Goal: Find specific page/section: Find specific page/section

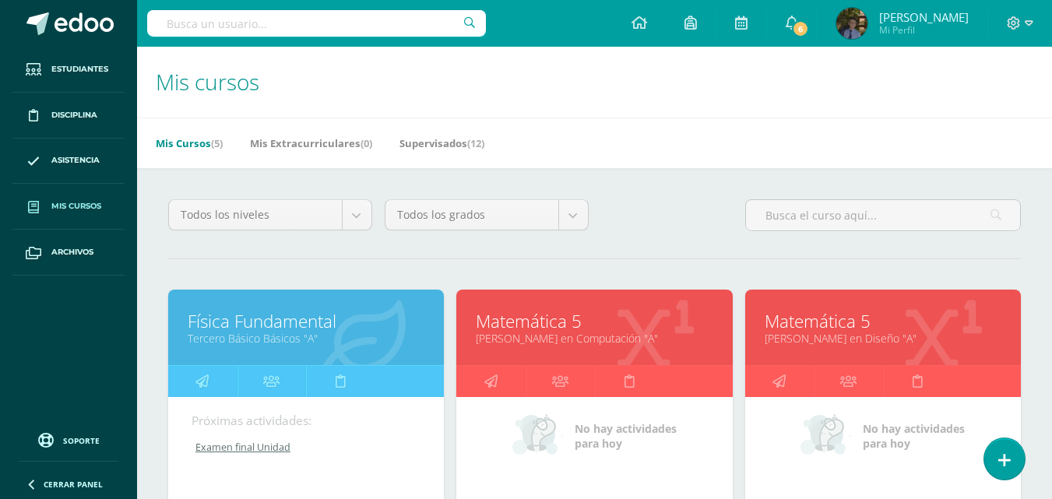
click at [853, 333] on link "[PERSON_NAME] en Diseño "A"" at bounding box center [883, 338] width 237 height 15
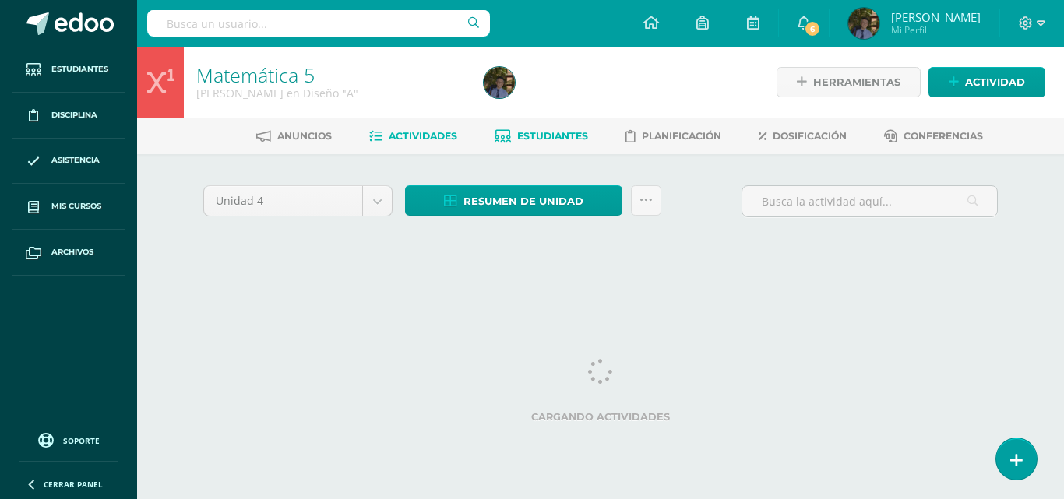
click at [556, 135] on span "Estudiantes" at bounding box center [552, 136] width 71 height 12
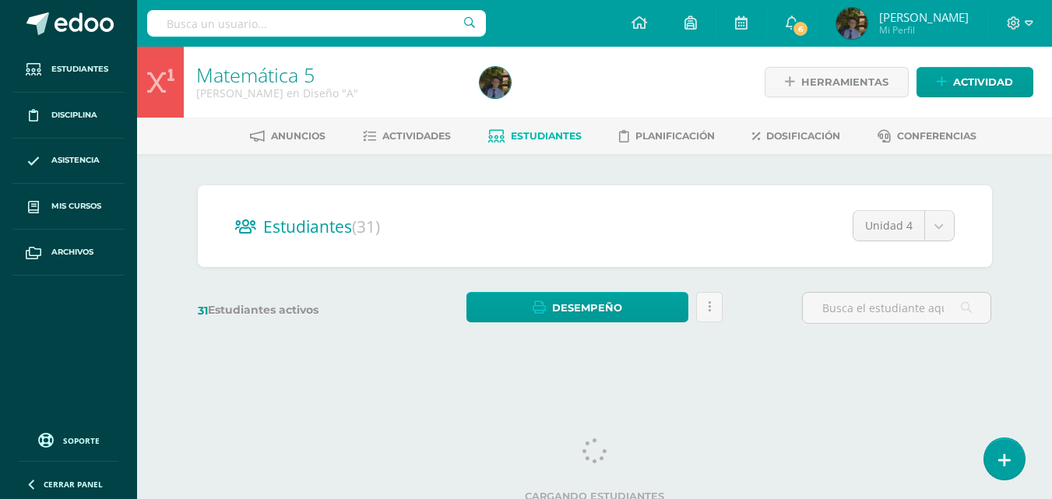
click at [791, 370] on html "Estudiantes Disciplina Asistencia Mis cursos Archivos Soporte Ayuda Reportar un…" at bounding box center [526, 185] width 1052 height 370
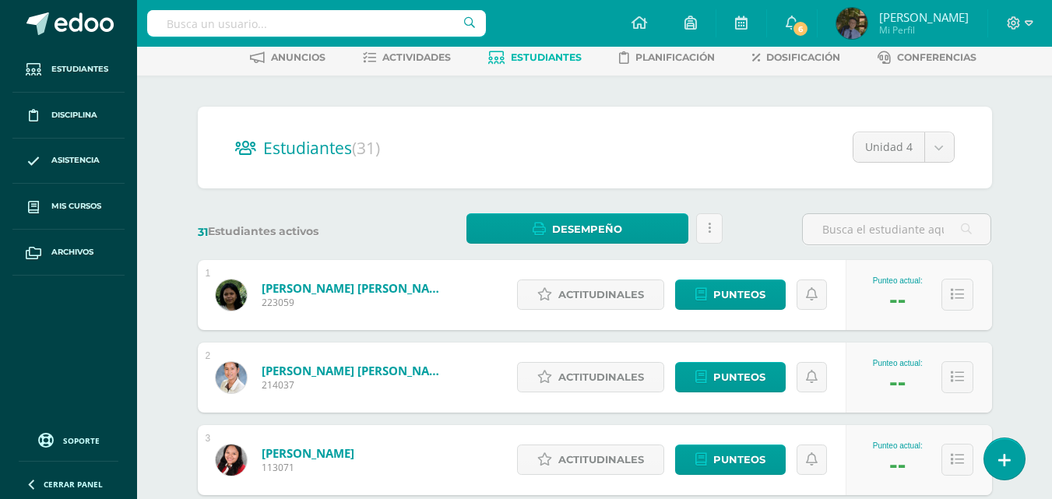
scroll to position [93, 0]
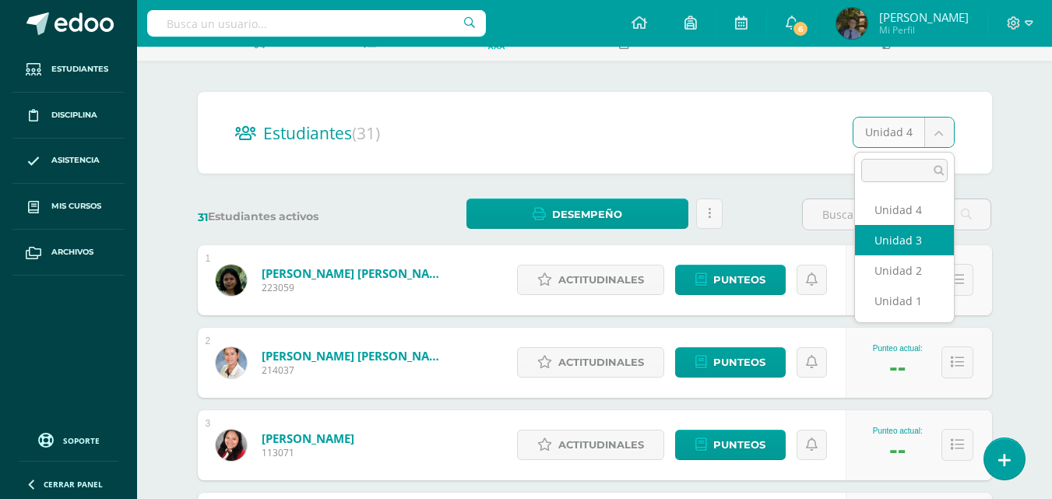
select select "/dashboard/teacher/section/2677/students/?unit=173012"
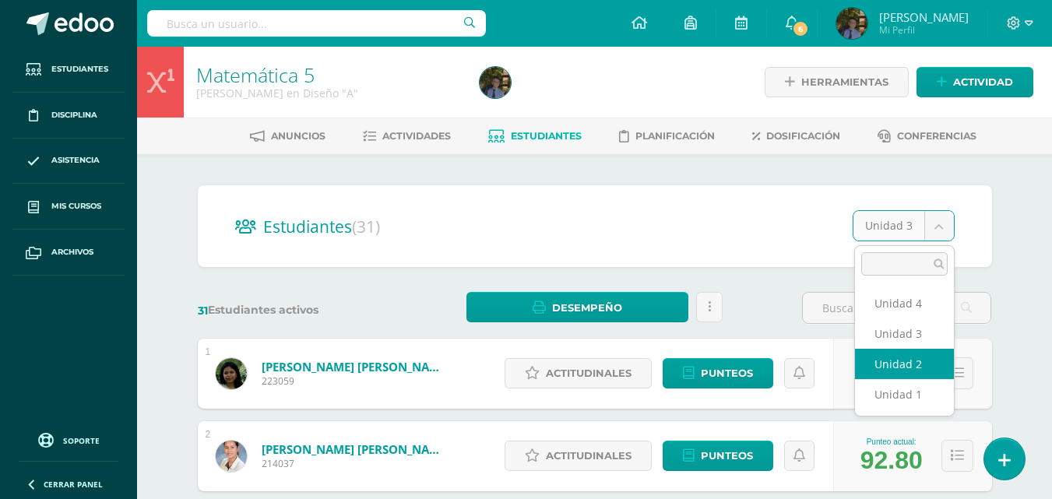
select select "/dashboard/teacher/section/2677/students/?unit=173011"
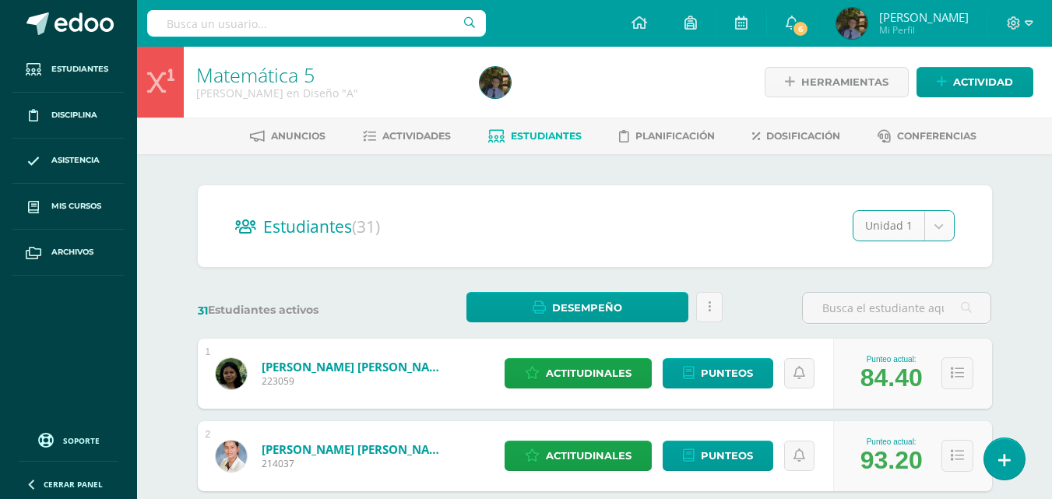
select select "/dashboard/teacher/section/2677/students/?unit=173008"
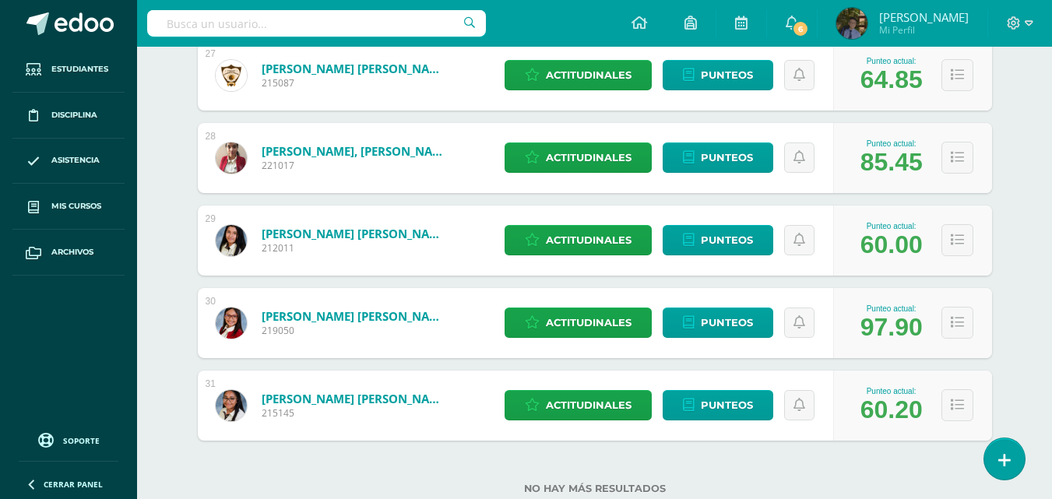
scroll to position [2449, 0]
